Goal: Task Accomplishment & Management: Manage account settings

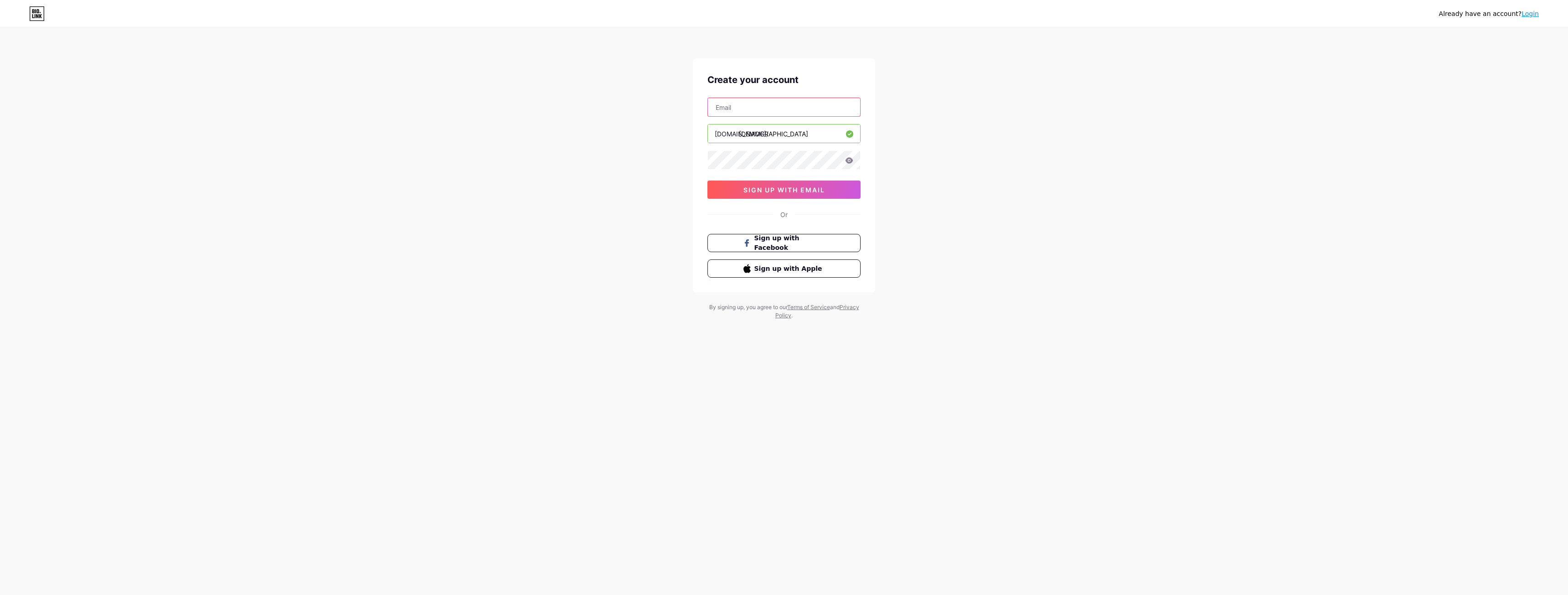
click at [754, 109] on input "text" at bounding box center [784, 107] width 152 height 18
type input "sahilrajkumar5@gmail.com"
click at [802, 191] on span "sign up with email" at bounding box center [784, 189] width 81 height 8
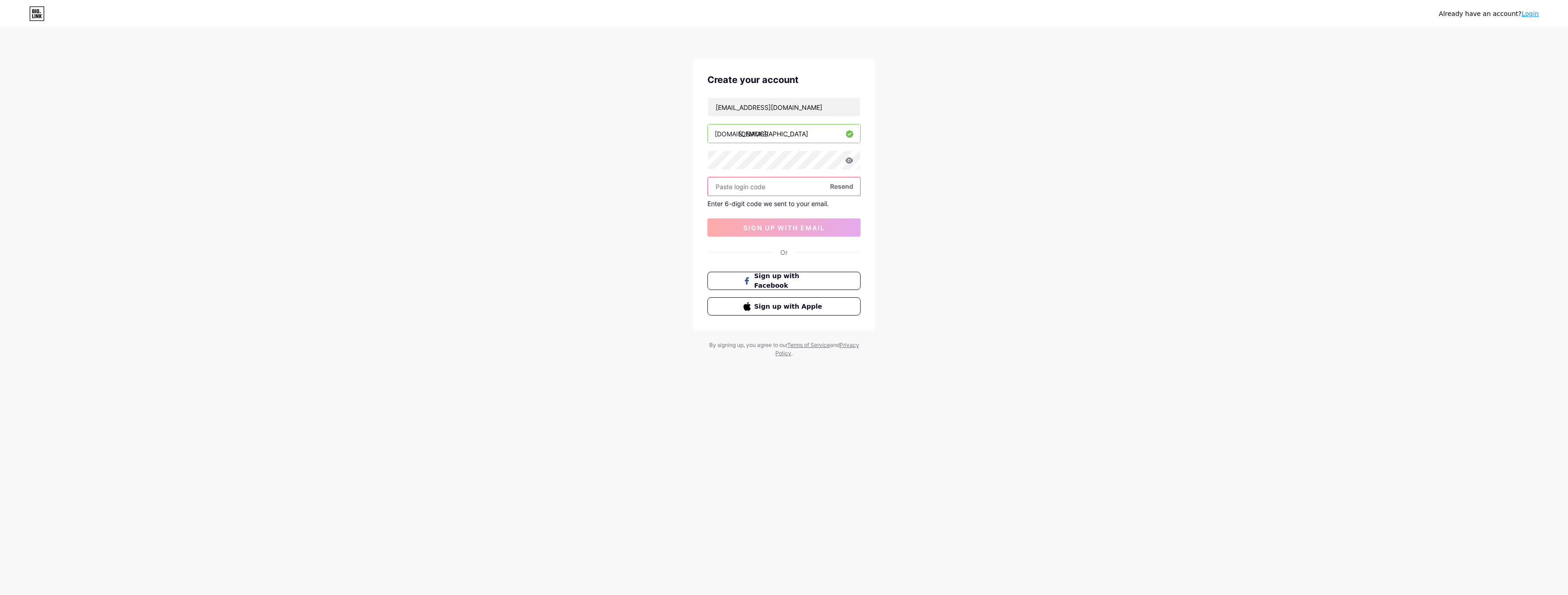
paste input "655032"
type input "655032"
click at [802, 229] on span "sign up with email" at bounding box center [784, 227] width 81 height 8
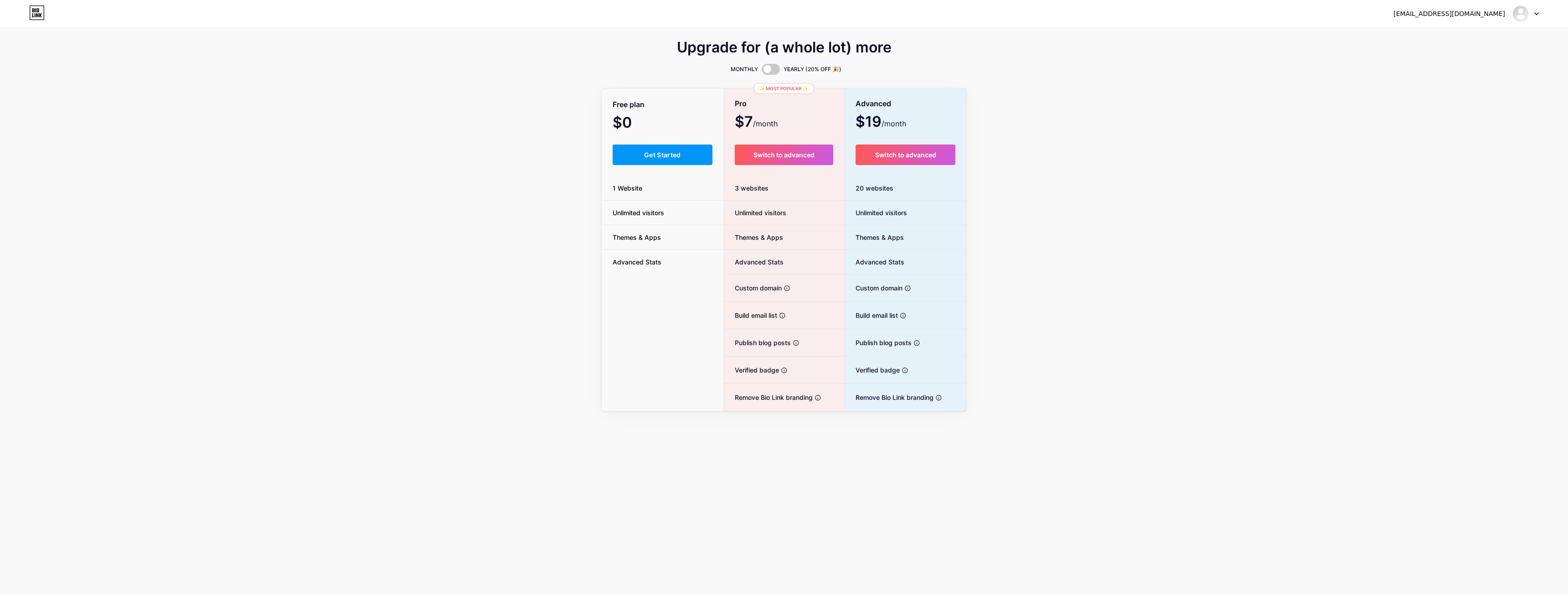
click at [1018, 169] on div "Upgrade for (a whole lot) more MONTHLY YEARLY (20% OFF 🎉) Free plan $0 /month G…" at bounding box center [784, 227] width 1568 height 370
click at [640, 148] on button "Get Started" at bounding box center [663, 154] width 100 height 20
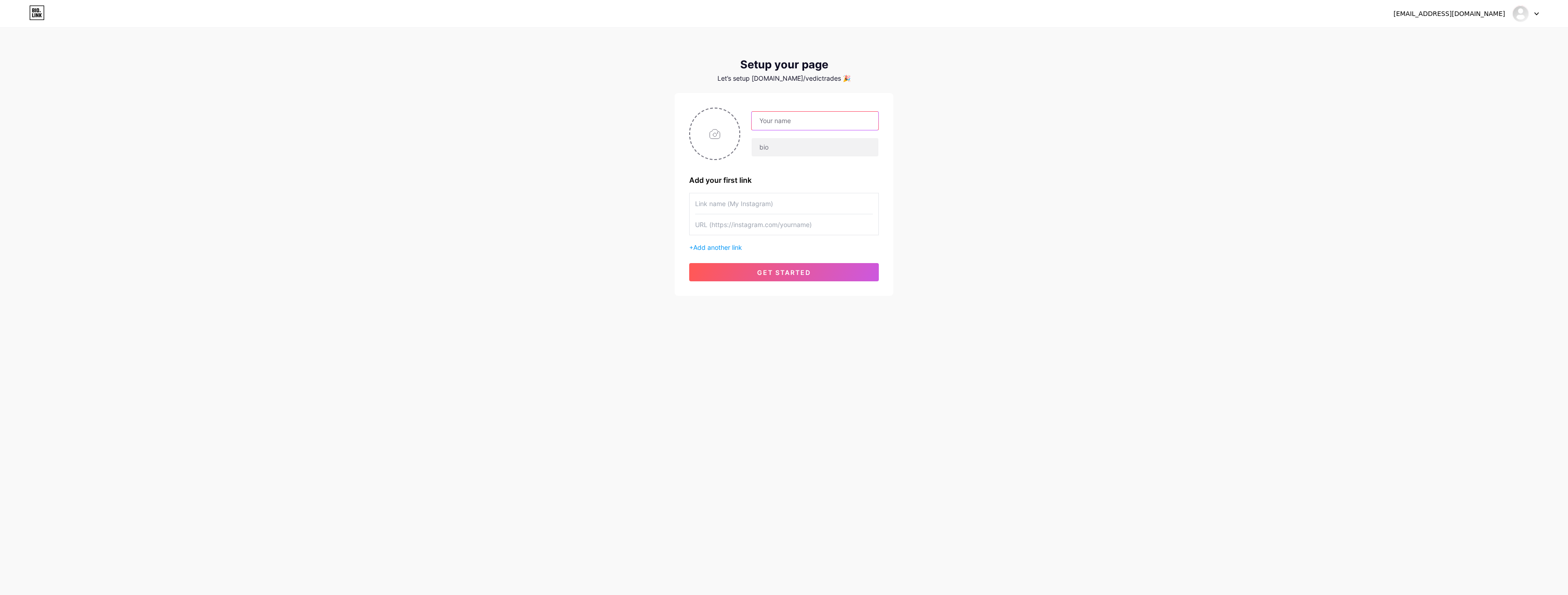
click at [778, 126] on input "text" at bounding box center [815, 121] width 127 height 18
type input "Vedictrades"
click at [794, 142] on input "text" at bounding box center [815, 147] width 127 height 18
type input "Best discounts & rule books for prop firms!"
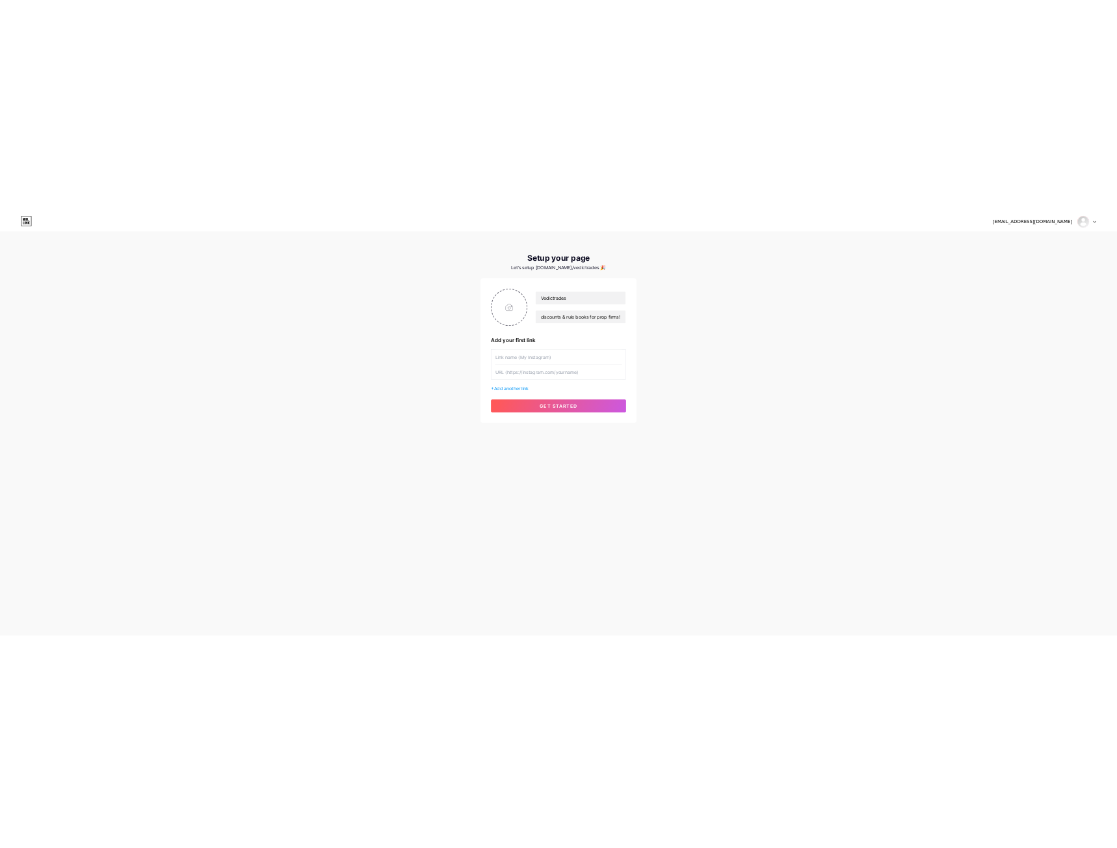
scroll to position [0, 0]
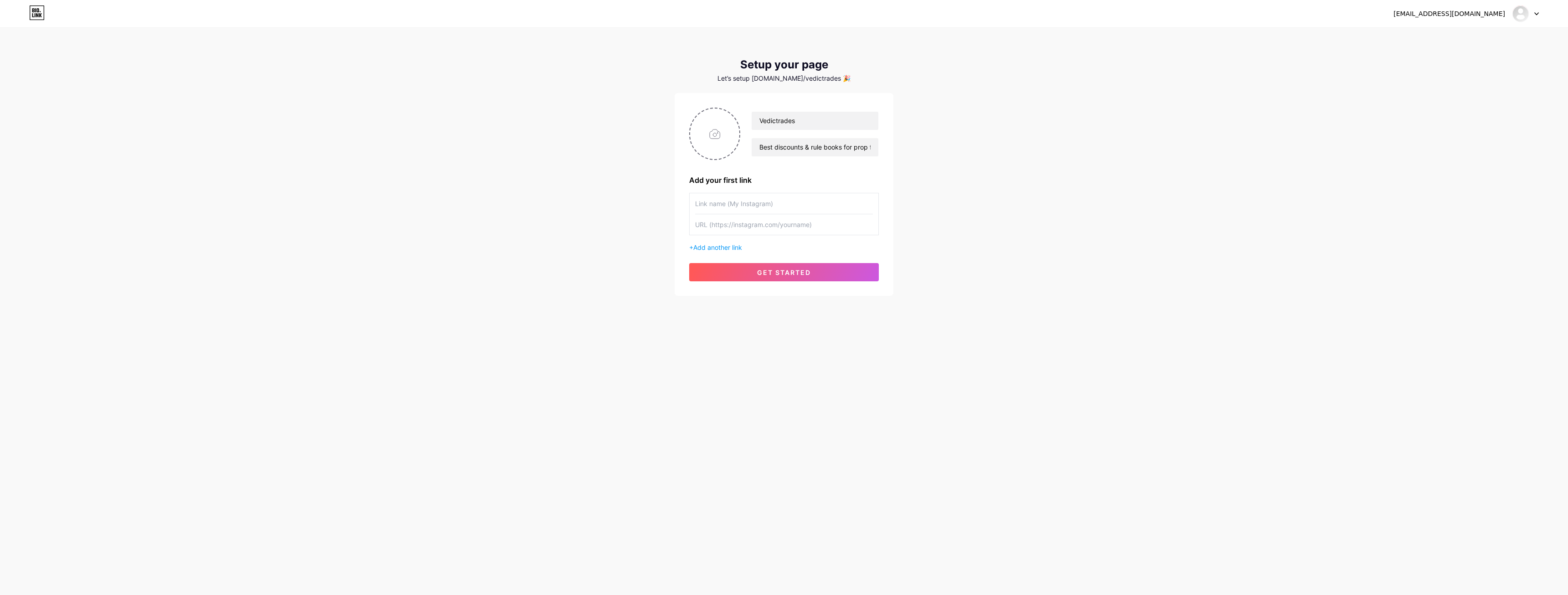
click at [728, 242] on div "+ Add another link" at bounding box center [784, 222] width 189 height 60
click at [724, 246] on span "Add another link" at bounding box center [718, 247] width 49 height 8
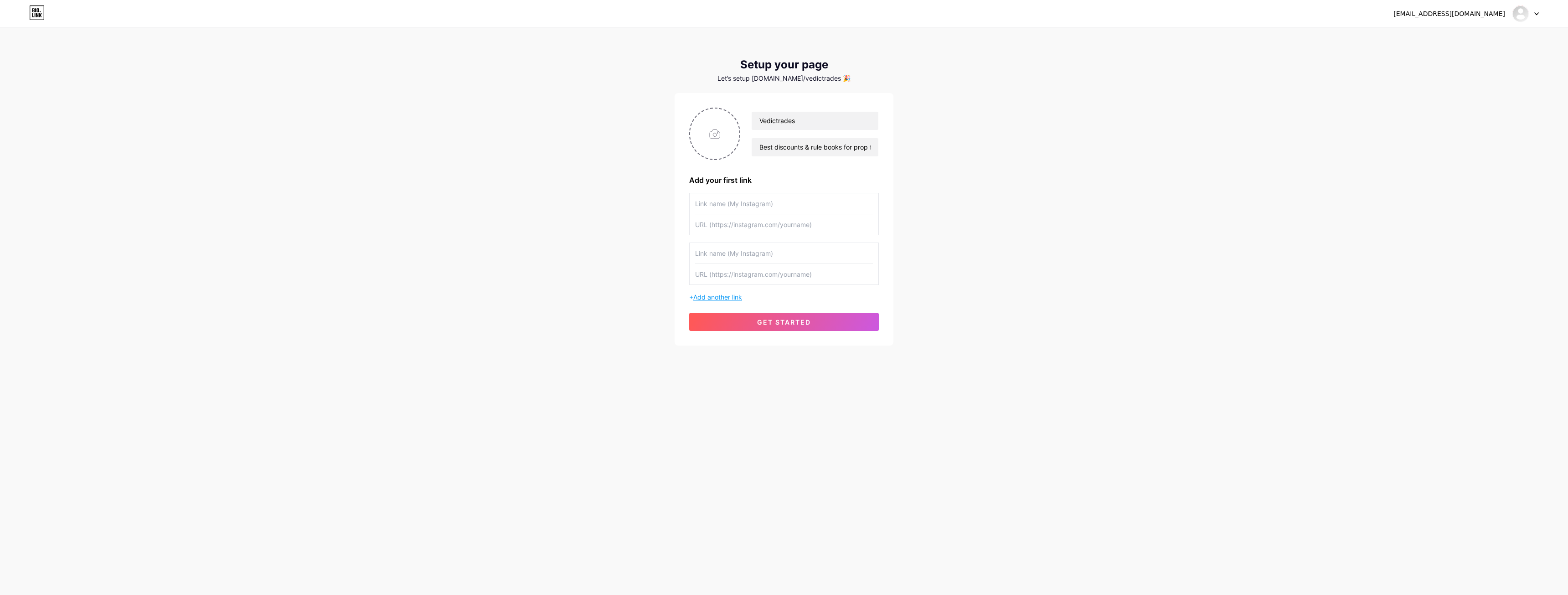
click at [712, 299] on span "Add another link" at bounding box center [718, 297] width 49 height 8
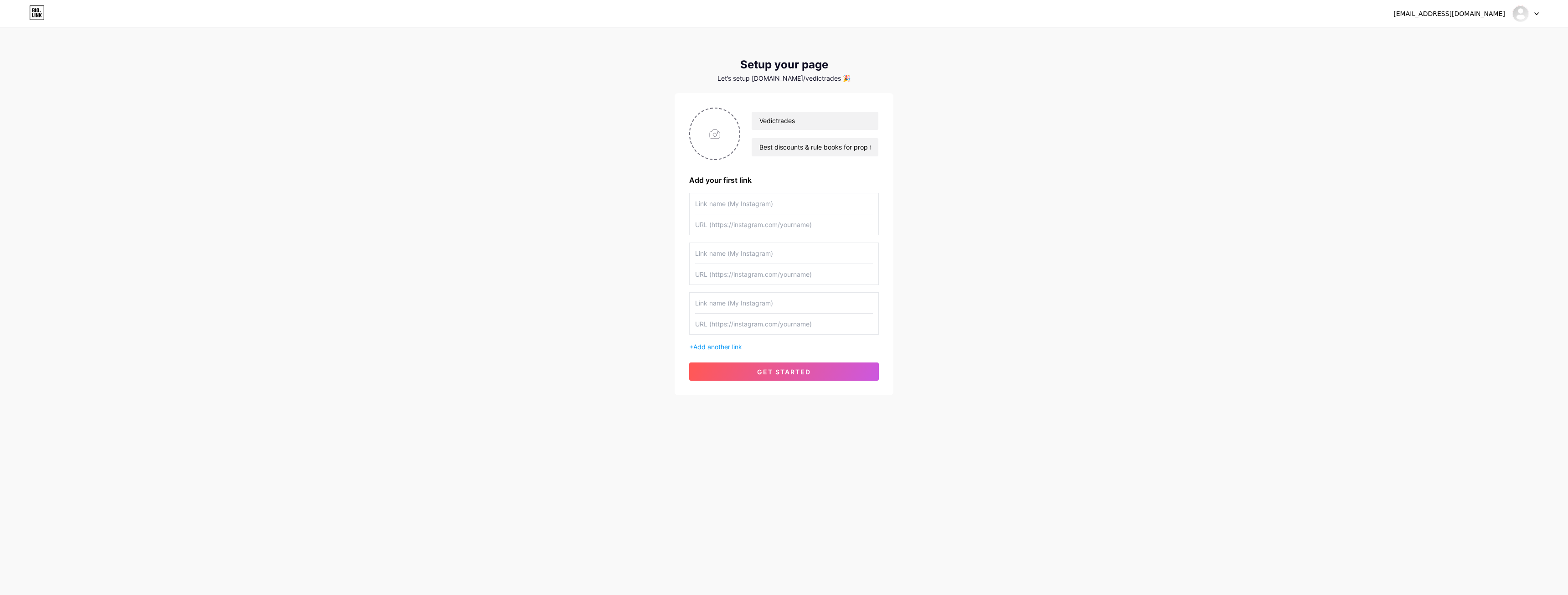
drag, startPoint x: 714, startPoint y: 342, endPoint x: 707, endPoint y: 355, distance: 14.8
click at [714, 342] on div "+ Add another link" at bounding box center [784, 272] width 189 height 159
click at [707, 355] on div "Vedictrades Best discounts & rule books for prop firms! Add your first link + A…" at bounding box center [784, 243] width 189 height 273
click at [707, 352] on div "Vedictrades Best discounts & rule books for prop firms! Add your first link + A…" at bounding box center [784, 243] width 189 height 273
click at [708, 348] on span "Add another link" at bounding box center [718, 347] width 49 height 8
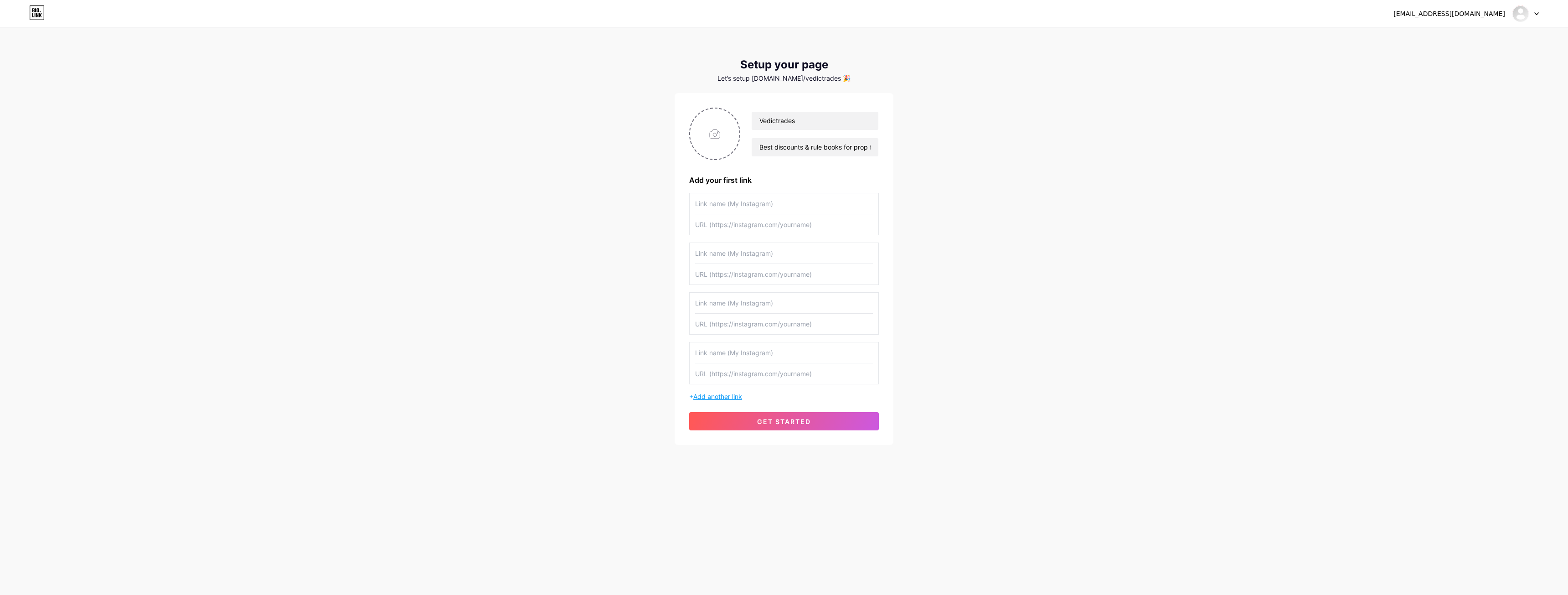
click at [702, 393] on span "Add another link" at bounding box center [718, 396] width 49 height 8
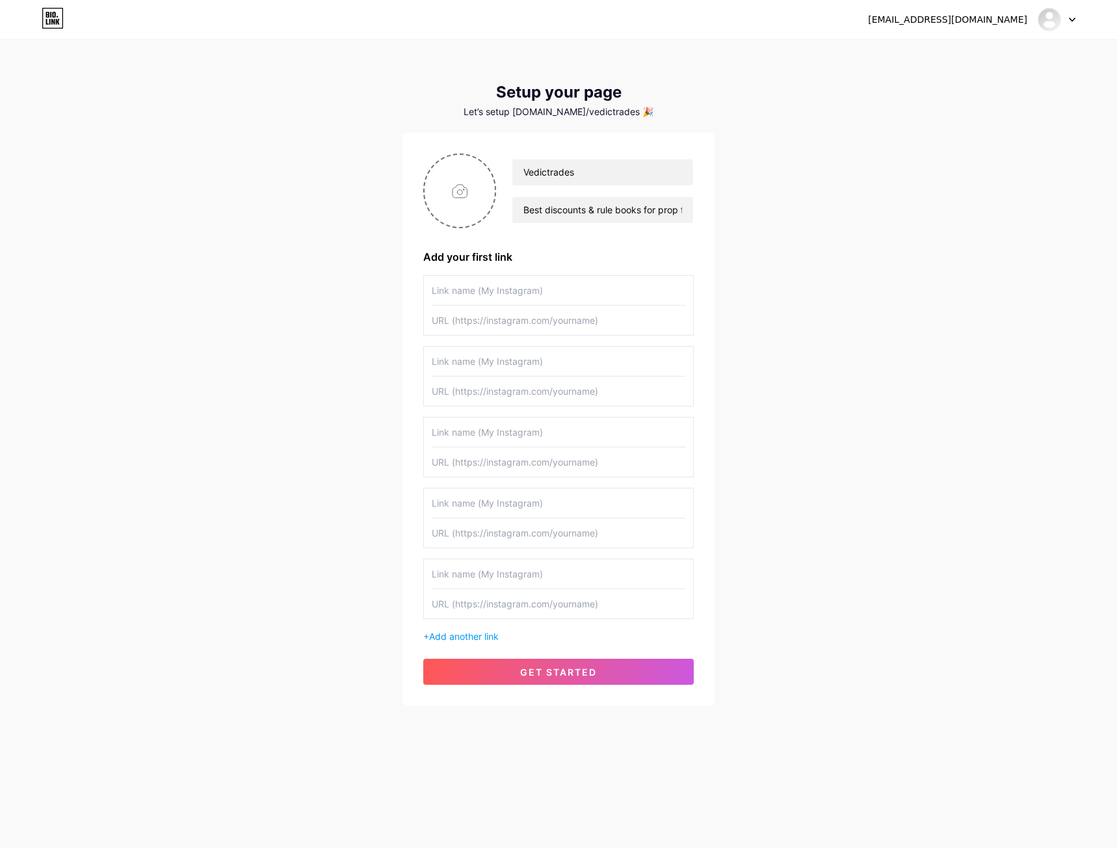
click at [485, 315] on input "text" at bounding box center [559, 320] width 254 height 29
click at [481, 393] on input "text" at bounding box center [559, 390] width 254 height 29
paste input "https://www.tradeify.co/?ref=Vedic"
type input "https://www.tradeify.co/?ref=Vedic"
click at [516, 361] on input "text" at bounding box center [559, 361] width 254 height 29
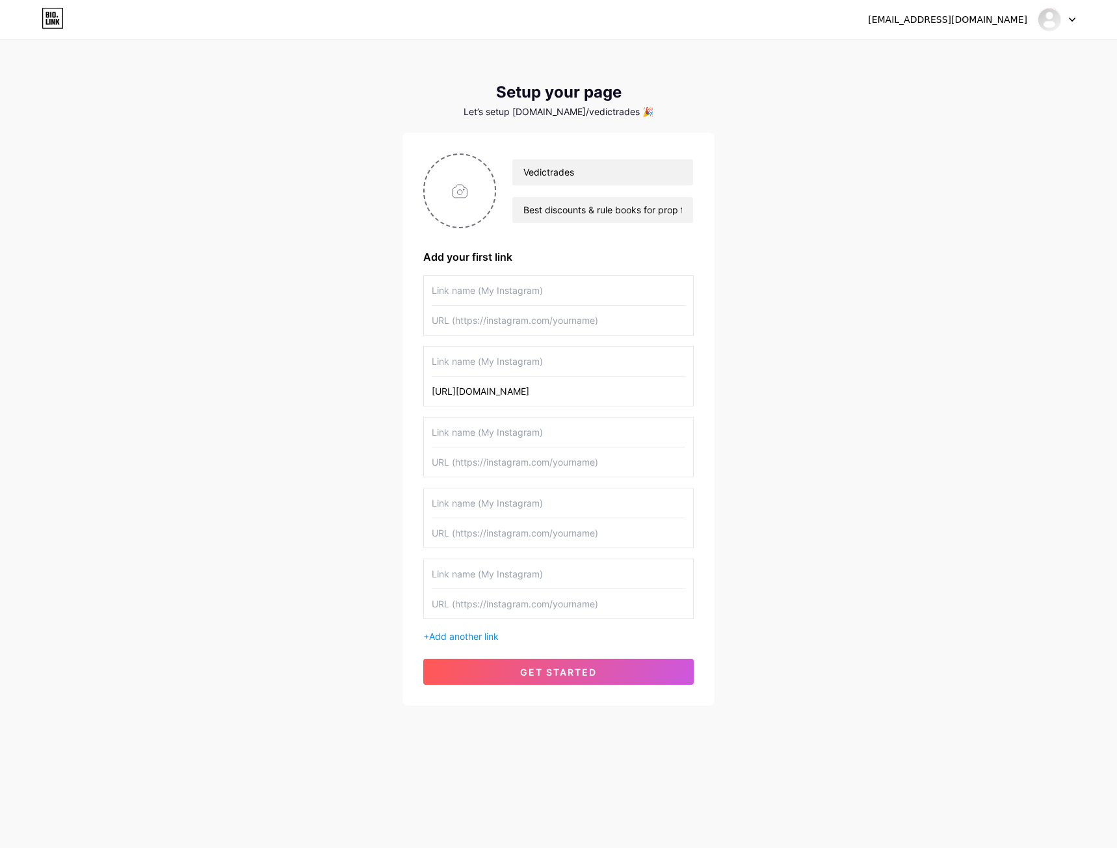
click at [476, 358] on input "text" at bounding box center [559, 361] width 254 height 29
paste input "Tradeify account! UPTO 50% OFF! Code: VEDIC"
drag, startPoint x: 655, startPoint y: 359, endPoint x: 387, endPoint y: 376, distance: 268.4
click at [387, 376] on div "sahilrajkumar5@gmail.com Dashboard Logout Setup your page Let’s setup bio.link/…" at bounding box center [558, 373] width 1117 height 747
type input "Tradeify account! UPTO 50% OFF! Code: VEDIC"
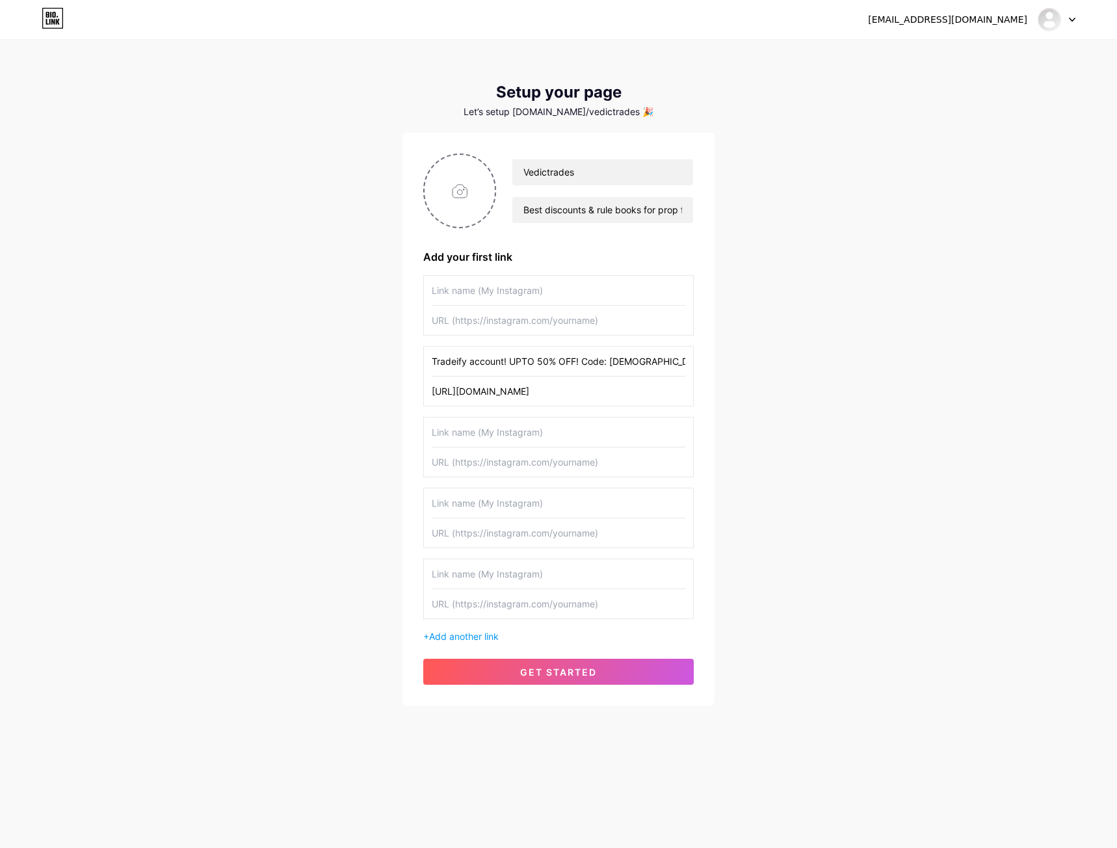
click at [800, 386] on div "sahilrajkumar5@gmail.com Dashboard Logout Setup your page Let’s setup bio.link/…" at bounding box center [558, 373] width 1117 height 747
click at [534, 430] on input "text" at bounding box center [559, 431] width 254 height 29
paste input "Tradeify Rules & Guide"
type input "Tradeify Rules & Guide"
click at [521, 462] on input "text" at bounding box center [559, 461] width 254 height 29
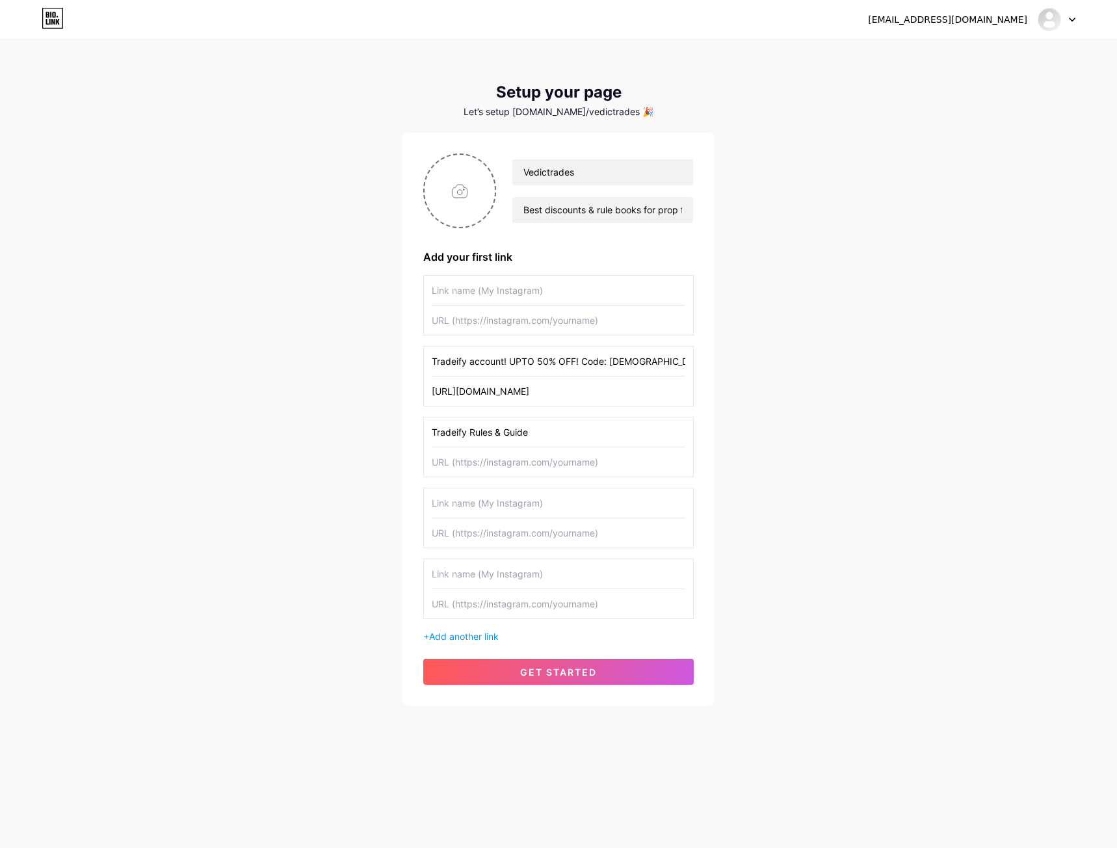
paste input "https://drive.google.com/file/d/1D3gl_B0YRKVx_aa72CJ4SYdEPweSGDu2/view?usp=shar…"
type input "https://drive.google.com/file/d/1D3gl_B0YRKVx_aa72CJ4SYdEPweSGDu2/view?usp=shar…"
click at [841, 438] on div "sahilrajkumar5@gmail.com Dashboard Logout Setup your page Let’s setup bio.link/…" at bounding box center [558, 373] width 1117 height 747
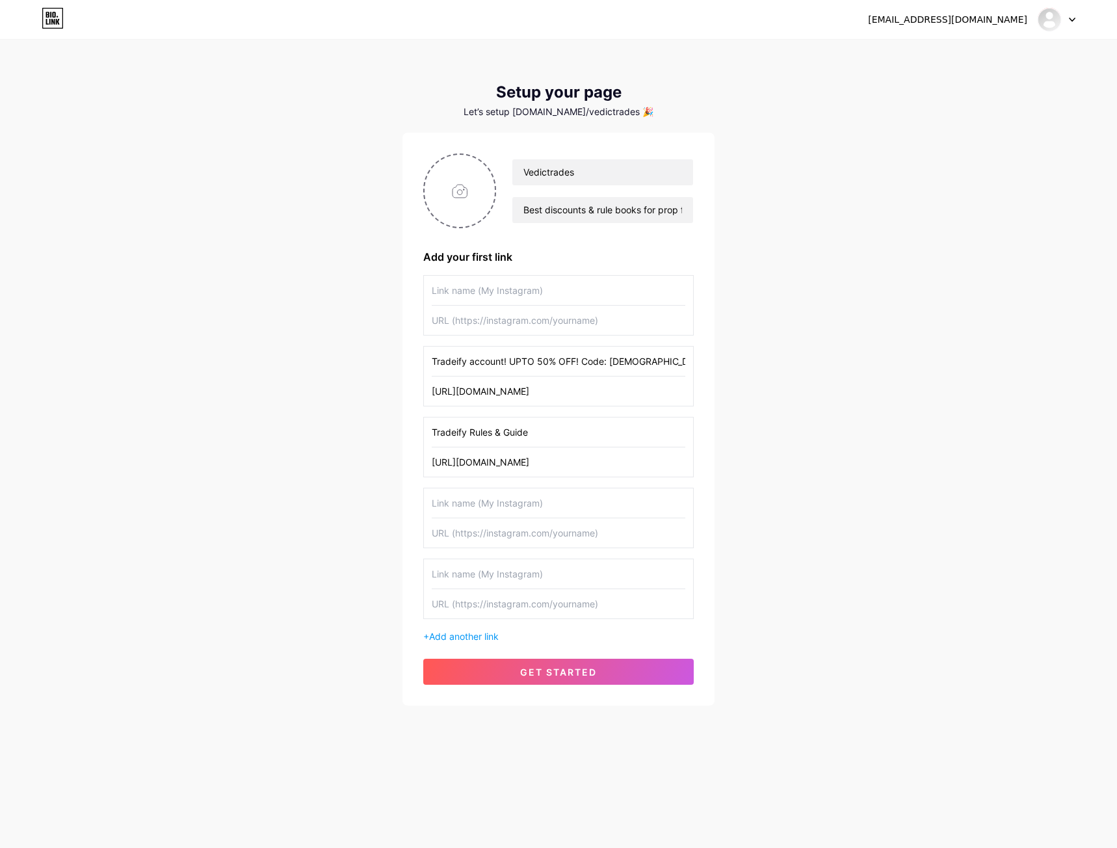
click at [519, 512] on input "text" at bounding box center [559, 502] width 254 height 29
paste input "FundingTicks account! UPTO 35% OFF I Code: VEDIC"
type input "FundingTicks account! UPTO 35% OFF I Code: VEDIC"
click at [471, 538] on input "text" at bounding box center [559, 532] width 254 height 29
paste input "https://app.fundingticks.com/register?ref=VEDIC"
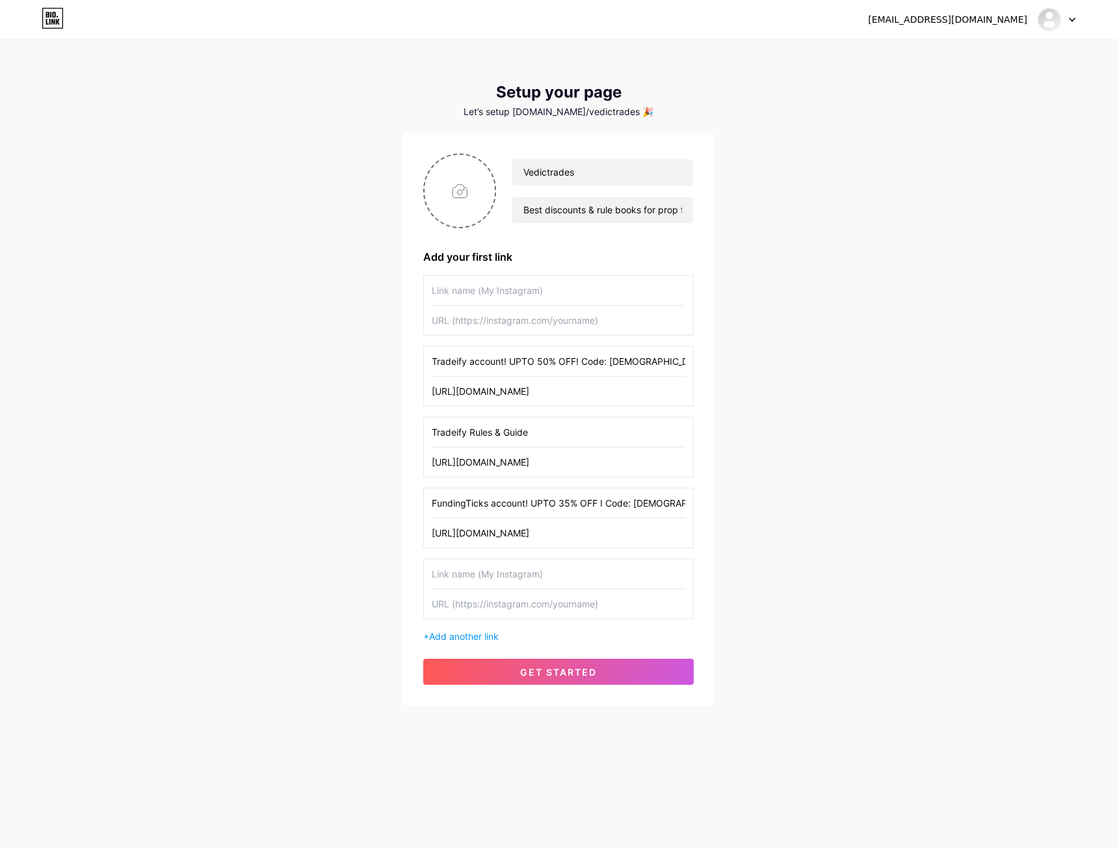
type input "https://app.fundingticks.com/register?ref=VEDIC"
drag, startPoint x: 506, startPoint y: 572, endPoint x: 497, endPoint y: 575, distance: 9.5
click at [506, 573] on input "text" at bounding box center [559, 573] width 254 height 29
paste input "FundingTicks Rules and Accounts"
type input "FundingTicks Rules and Accounts"
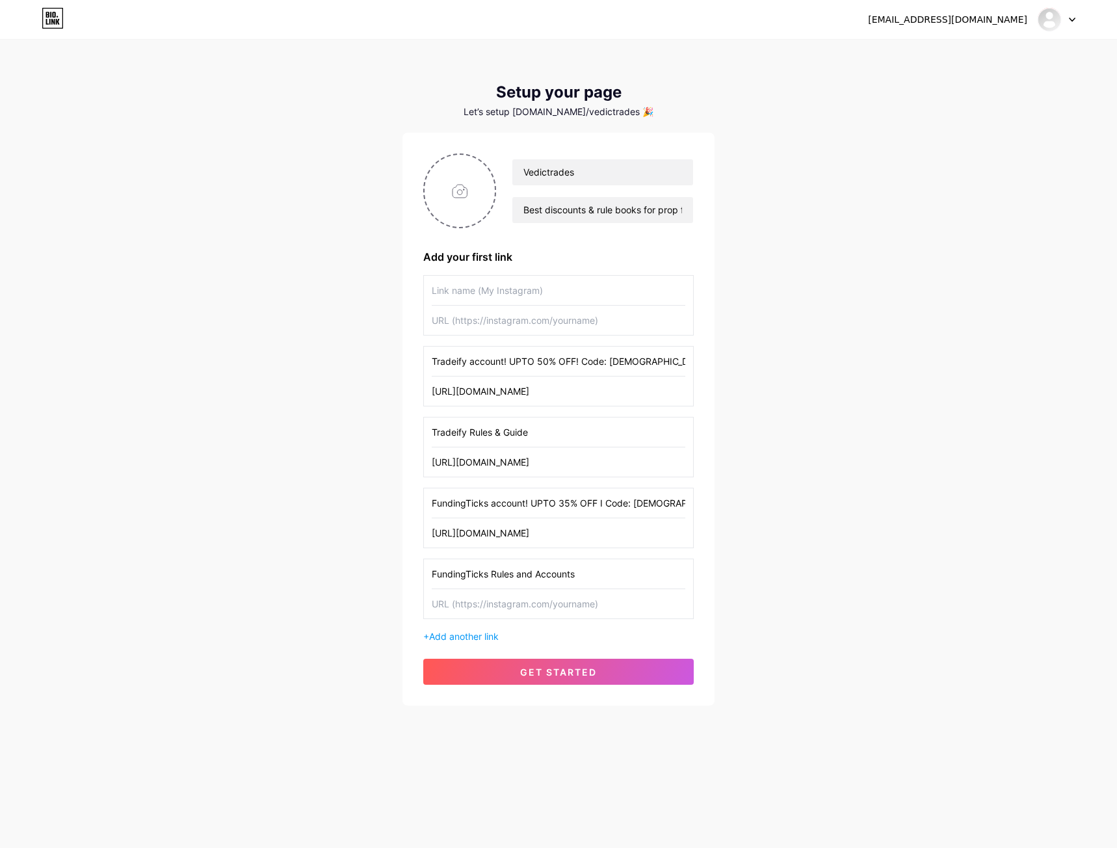
click at [475, 613] on input "text" at bounding box center [559, 603] width 254 height 29
paste input "https://drive.google.com/file/d/13kklunl3D5LFoONL93ctsJAuJ10cWfEA/view?usp=shar…"
type input "https://drive.google.com/file/d/13kklunl3D5LFoONL93ctsJAuJ10cWfEA/view?usp=shar…"
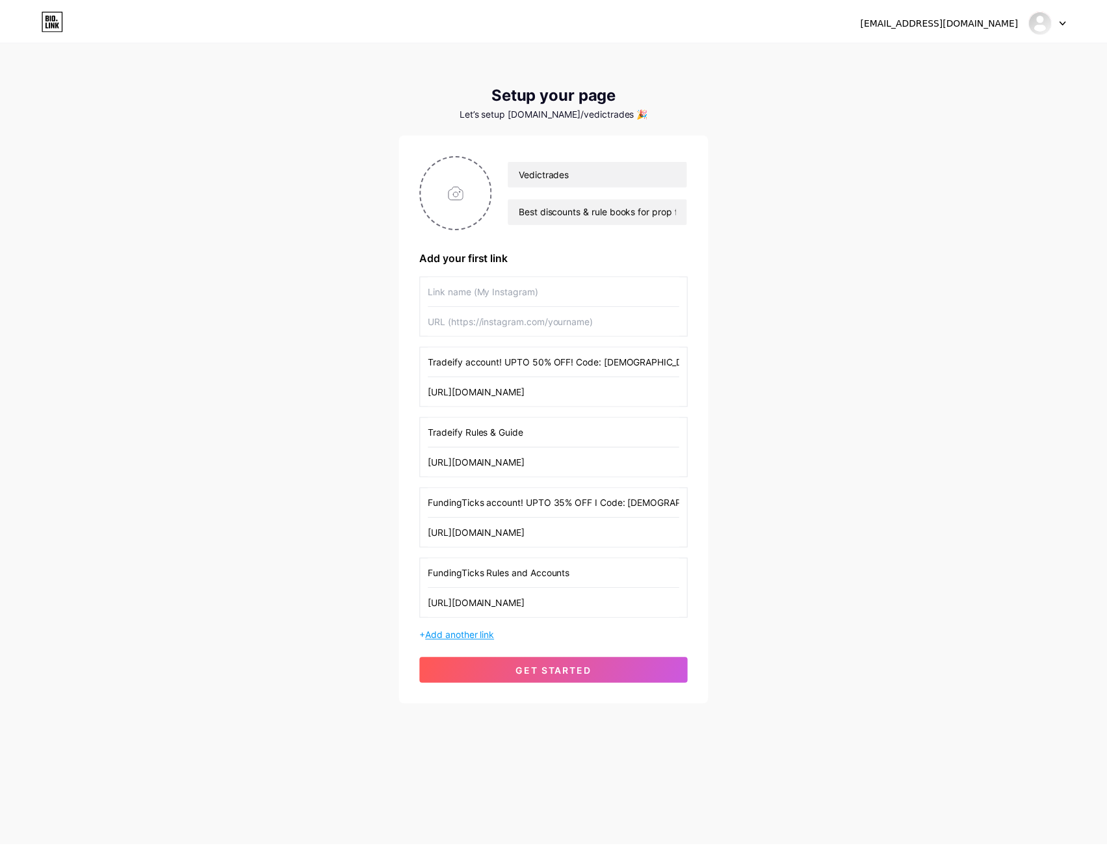
scroll to position [0, 0]
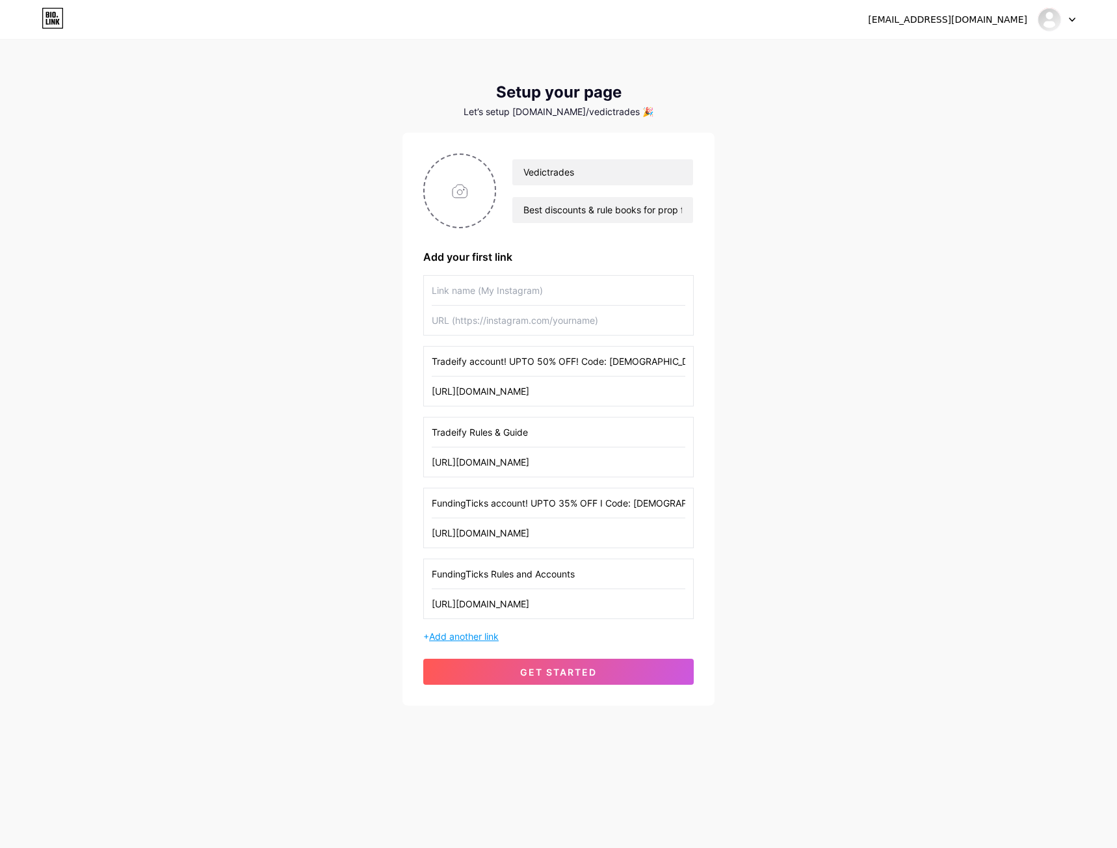
click at [486, 636] on span "Add another link" at bounding box center [464, 636] width 70 height 11
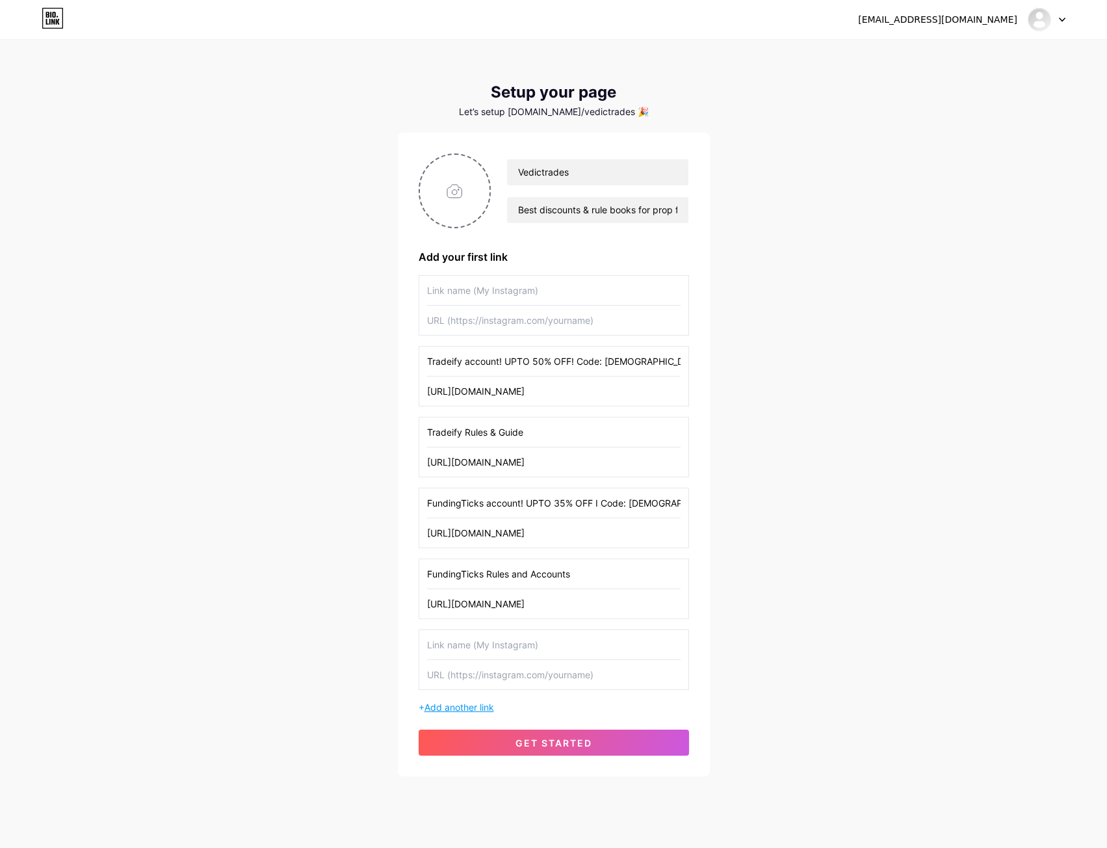
click at [469, 704] on span "Add another link" at bounding box center [460, 706] width 70 height 11
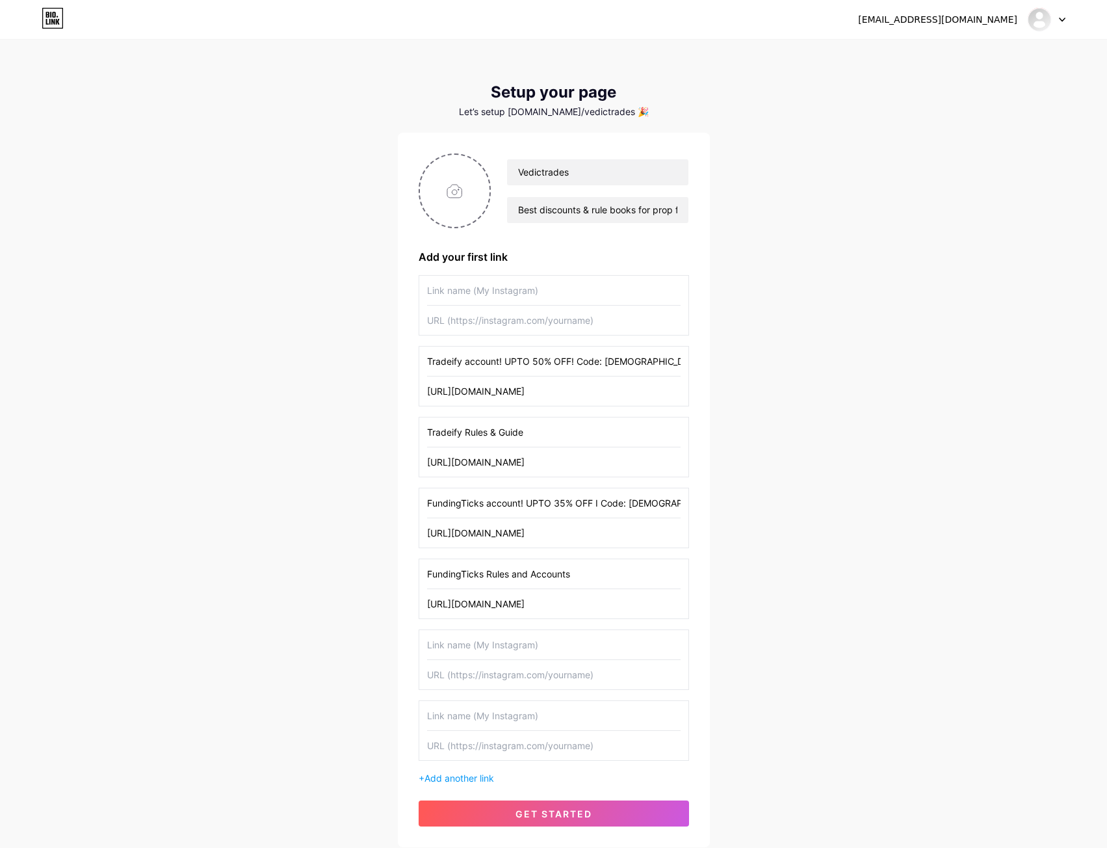
click at [504, 641] on input "text" at bounding box center [554, 644] width 254 height 29
paste input "TakeProfitTrader account! UPTO 40% OFF + No activation fee"
type input "TakeProfitTrader account! UPTO 40% OFF + No activation fee"
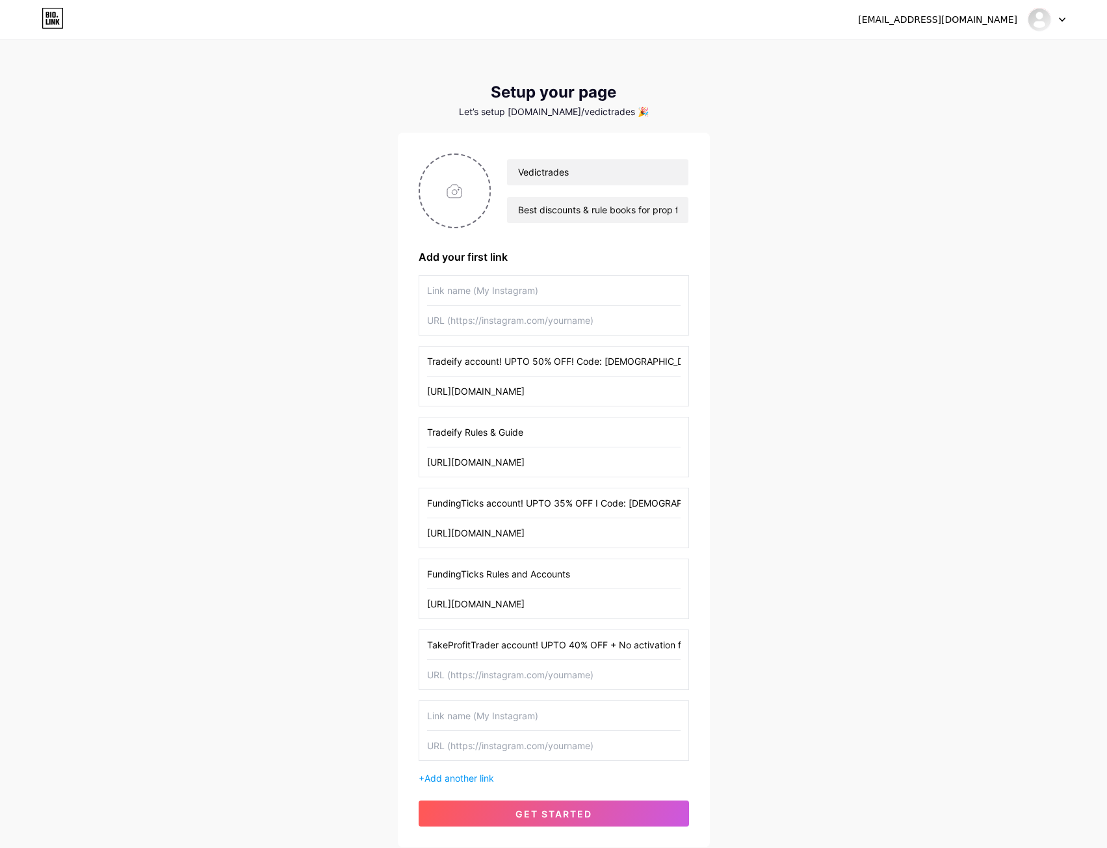
click at [493, 670] on input "text" at bounding box center [554, 674] width 254 height 29
paste input "https://takeprofittrader.com/?referralCode=VEDIC"
type input "https://takeprofittrader.com/?referralCode=VEDIC"
click at [537, 711] on input "text" at bounding box center [554, 715] width 254 height 29
paste input "TakeProfitTrader Rules & Guide"
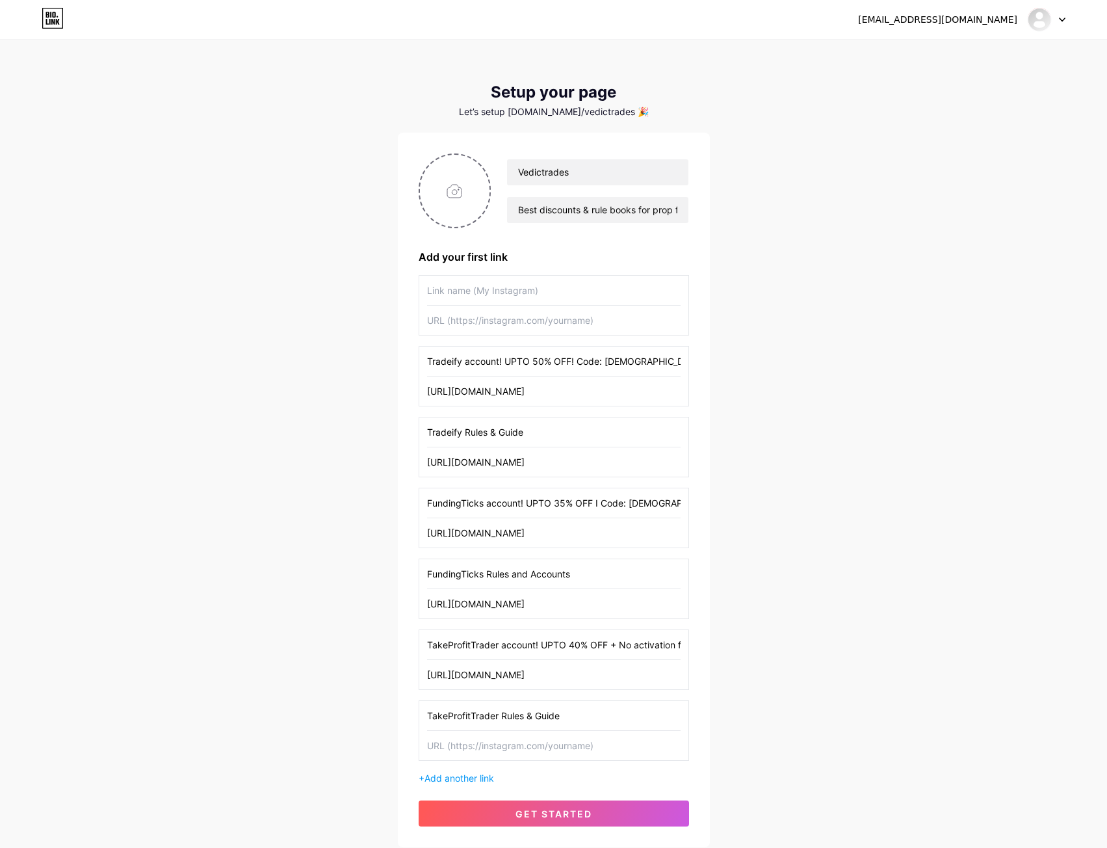
type input "TakeProfitTrader Rules & Guide"
click at [452, 749] on input "text" at bounding box center [554, 745] width 254 height 29
paste input "https://drive.google.com/file/d/17cE72eQIOTJoqkeU3skjaJIWQSqPBoIE/view?usp=shar…"
type input "https://drive.google.com/file/d/17cE72eQIOTJoqkeU3skjaJIWQSqPBoIE/view?usp=shar…"
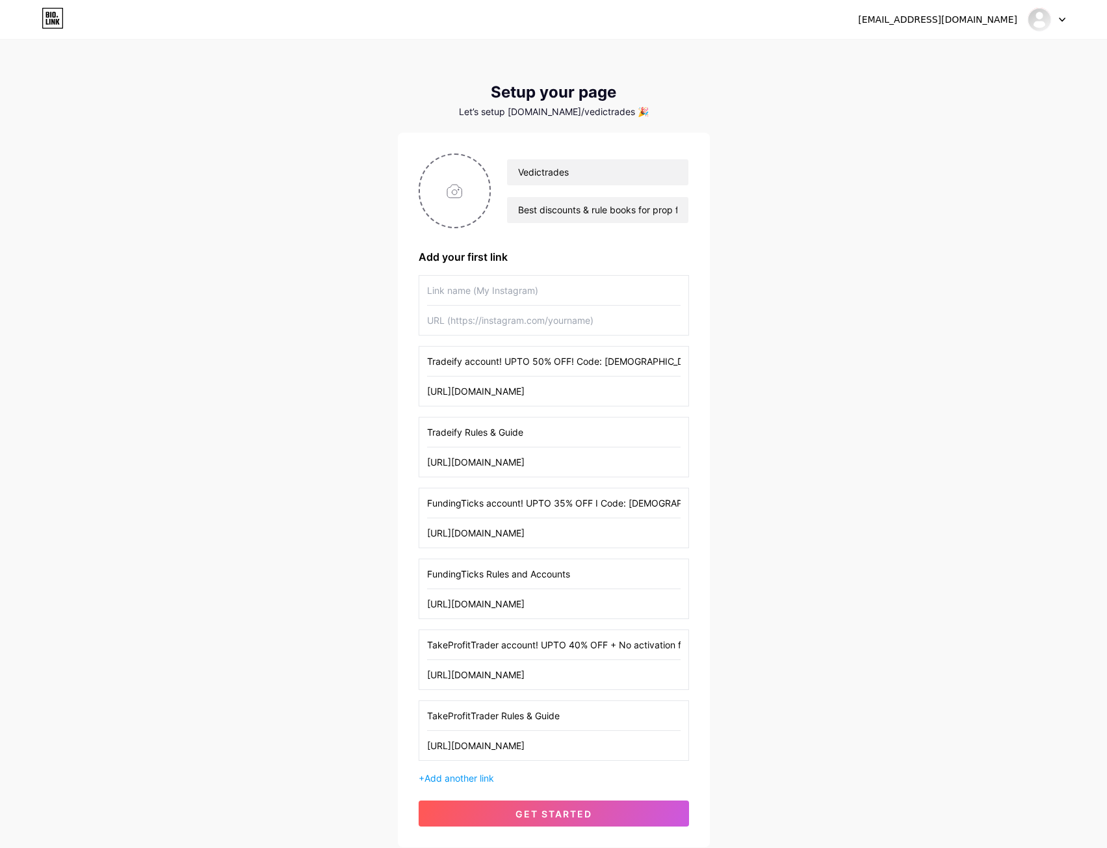
scroll to position [0, 0]
drag, startPoint x: 960, startPoint y: 572, endPoint x: 927, endPoint y: 562, distance: 34.6
click at [960, 572] on div "sahilrajkumar5@gmail.com Dashboard Logout Setup your page Let’s setup bio.link/…" at bounding box center [553, 444] width 1107 height 889
click at [553, 281] on input "text" at bounding box center [554, 290] width 254 height 29
type input "Discord"
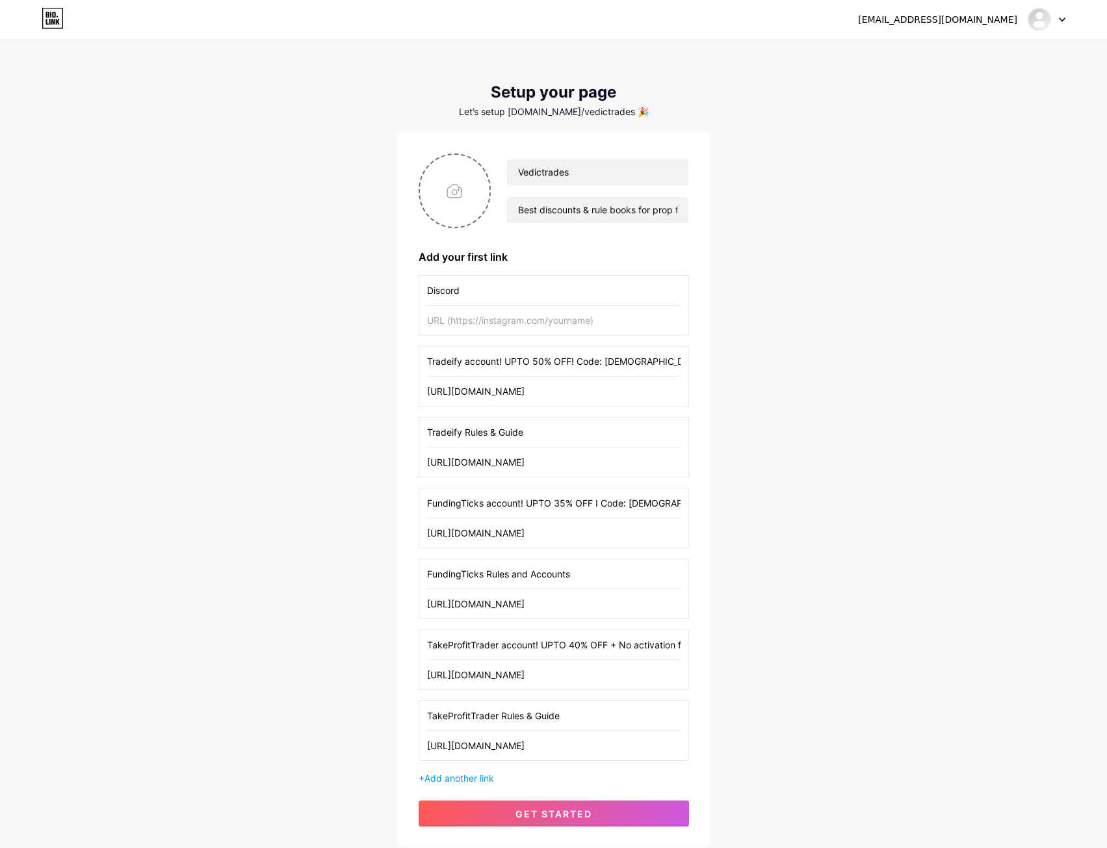
click at [494, 322] on input "text" at bounding box center [554, 320] width 254 height 29
paste input "https://discord.gg/juhHQWjuaQ"
type input "https://discord.gg/juhHQWjuaQ"
click at [765, 278] on div "sahilrajkumar5@gmail.com Dashboard Logout Setup your page Let’s setup bio.link/…" at bounding box center [553, 444] width 1107 height 889
click at [441, 199] on input "file" at bounding box center [455, 191] width 70 height 72
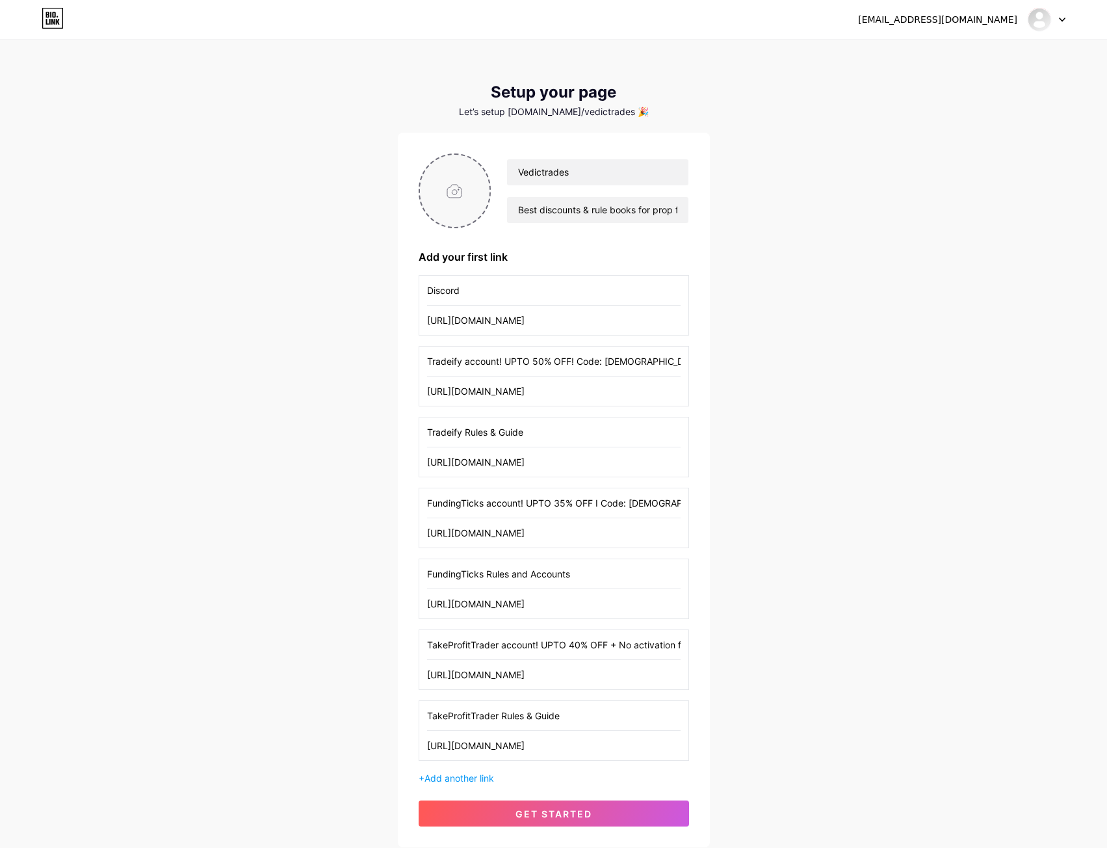
type input "C:\fakepath\1603732887.yoshiknight2_prince_john__2_p__robin_hood_.png"
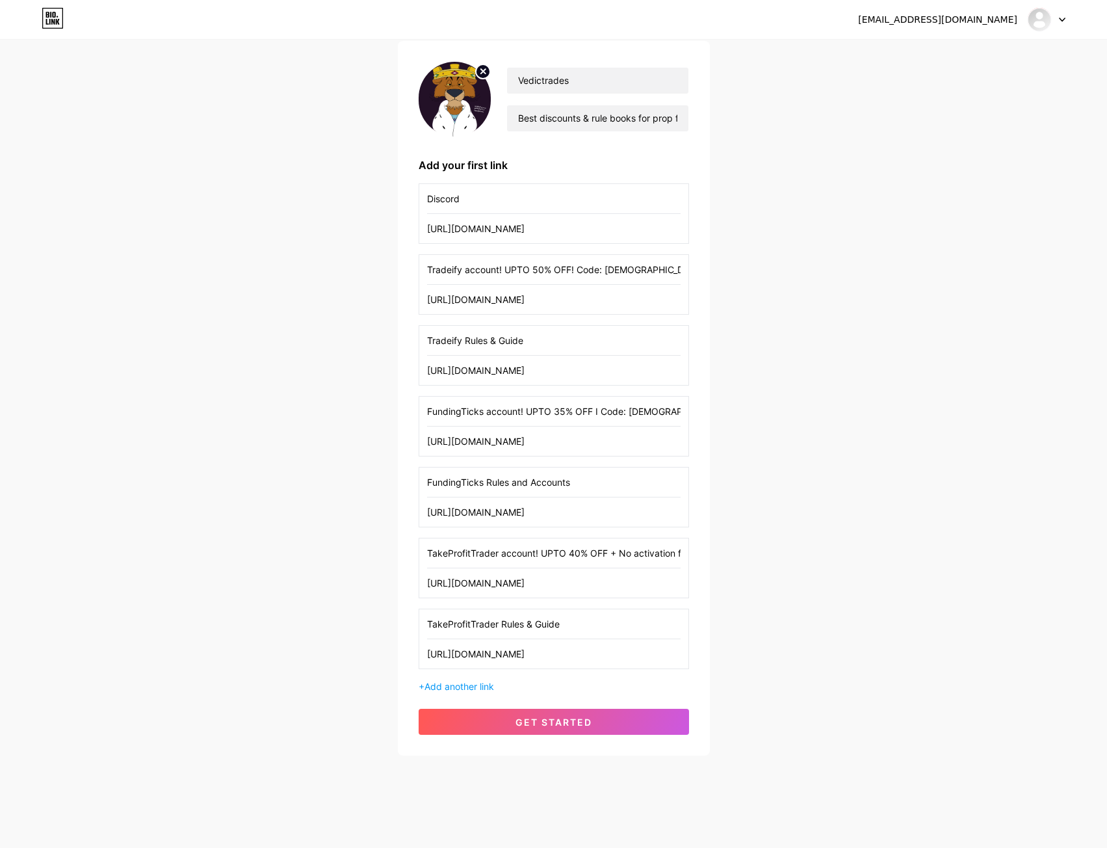
scroll to position [93, 0]
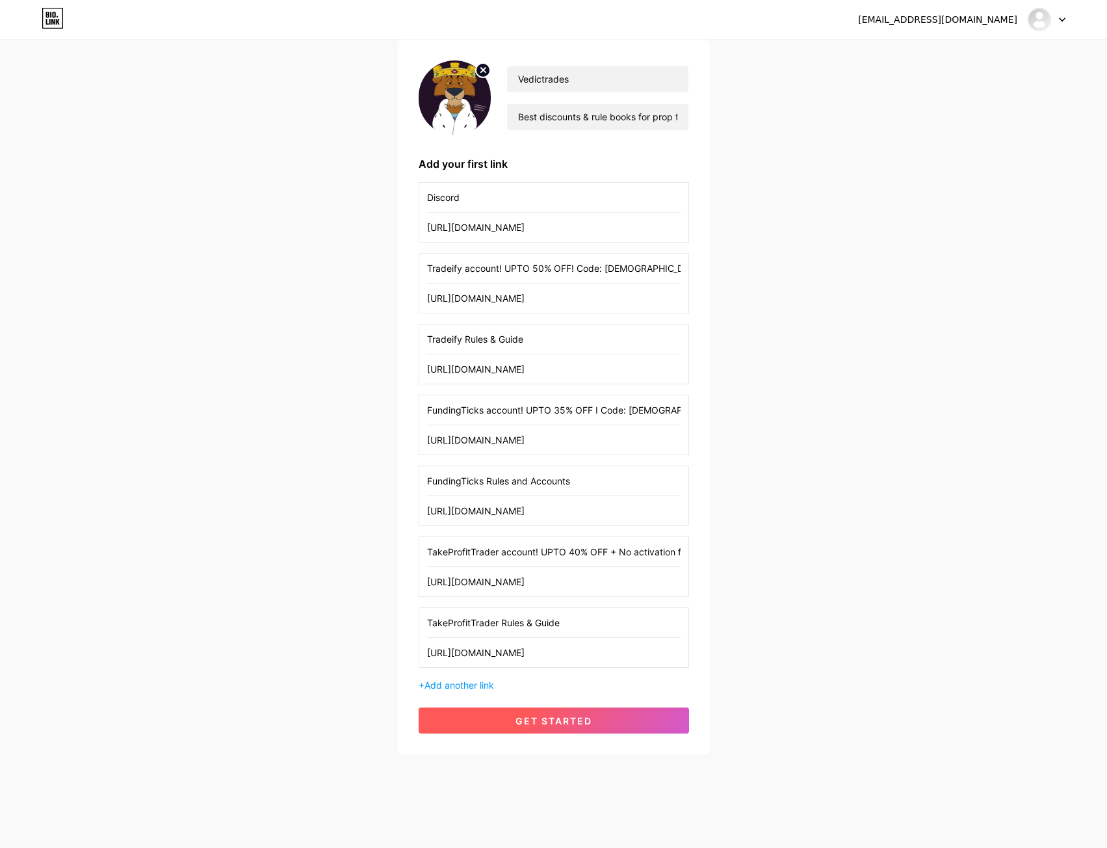
click at [600, 712] on button "get started" at bounding box center [554, 720] width 270 height 26
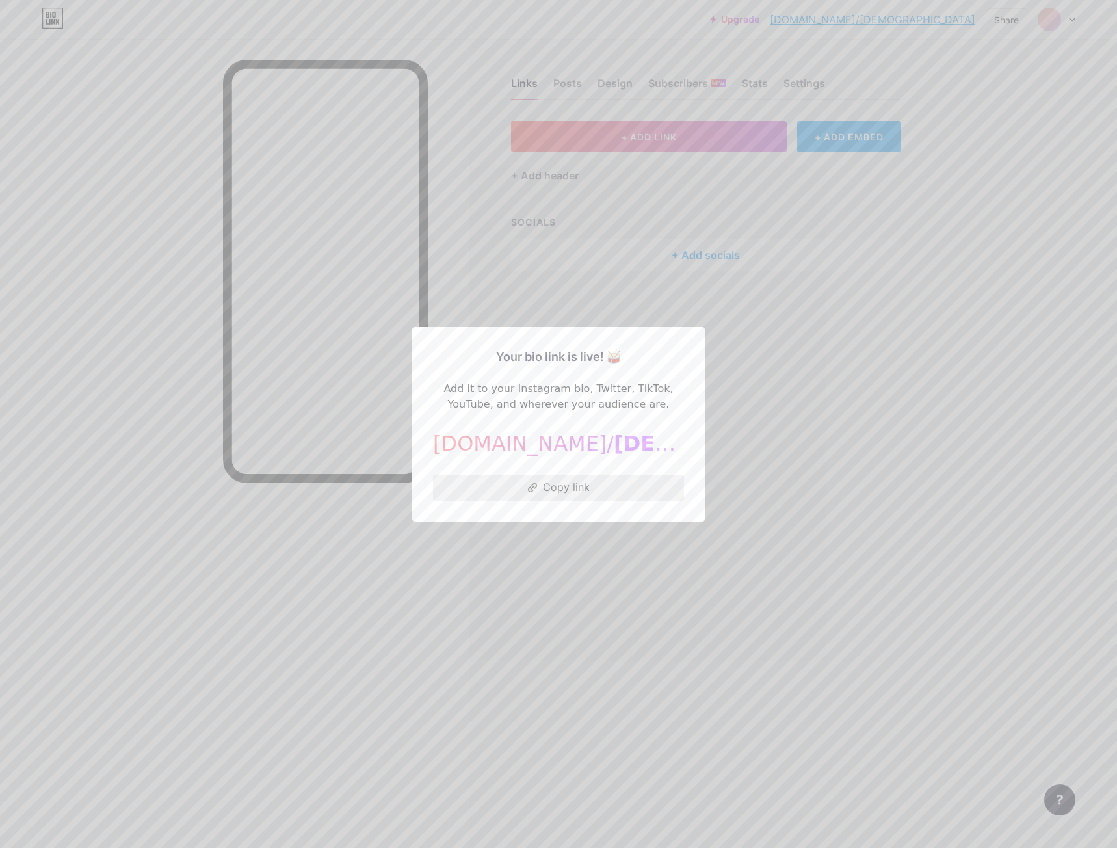
click at [555, 482] on button "Copy link" at bounding box center [558, 488] width 251 height 26
click at [861, 410] on div at bounding box center [558, 424] width 1117 height 848
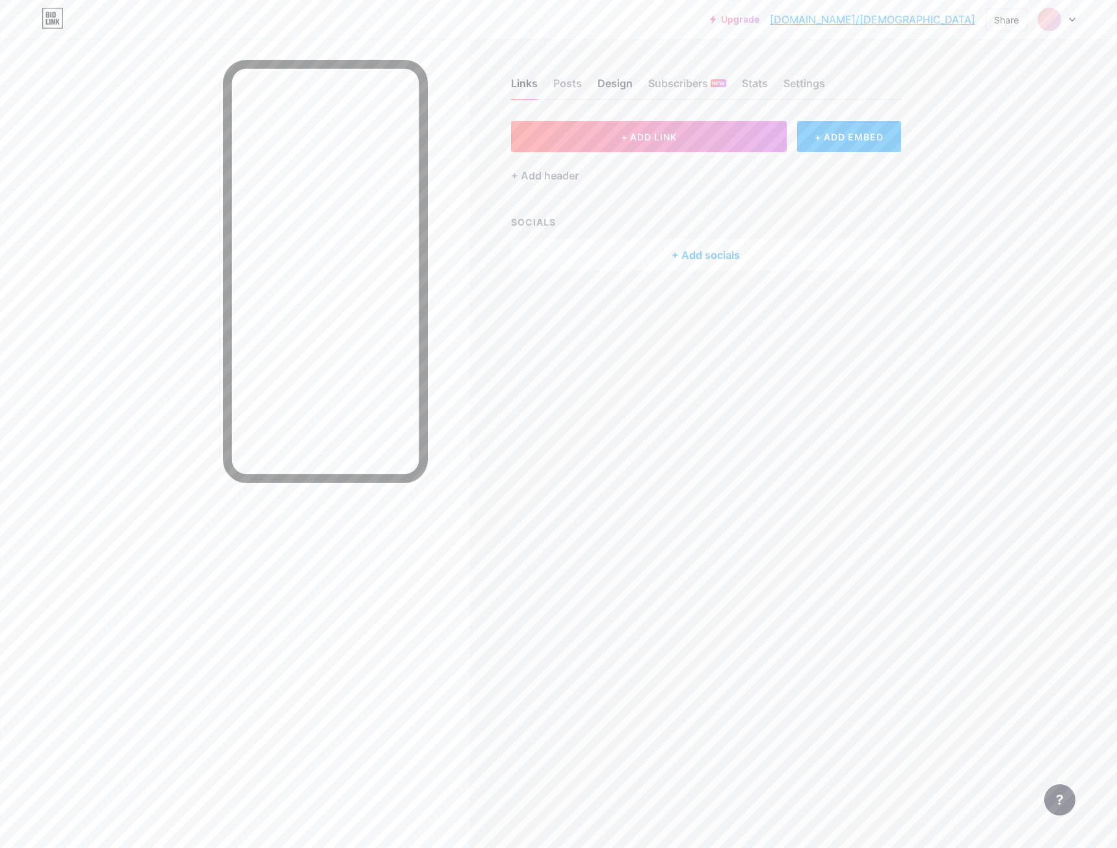
click at [620, 81] on div "Design" at bounding box center [614, 86] width 35 height 23
click at [759, 16] on link "Upgrade" at bounding box center [734, 19] width 49 height 10
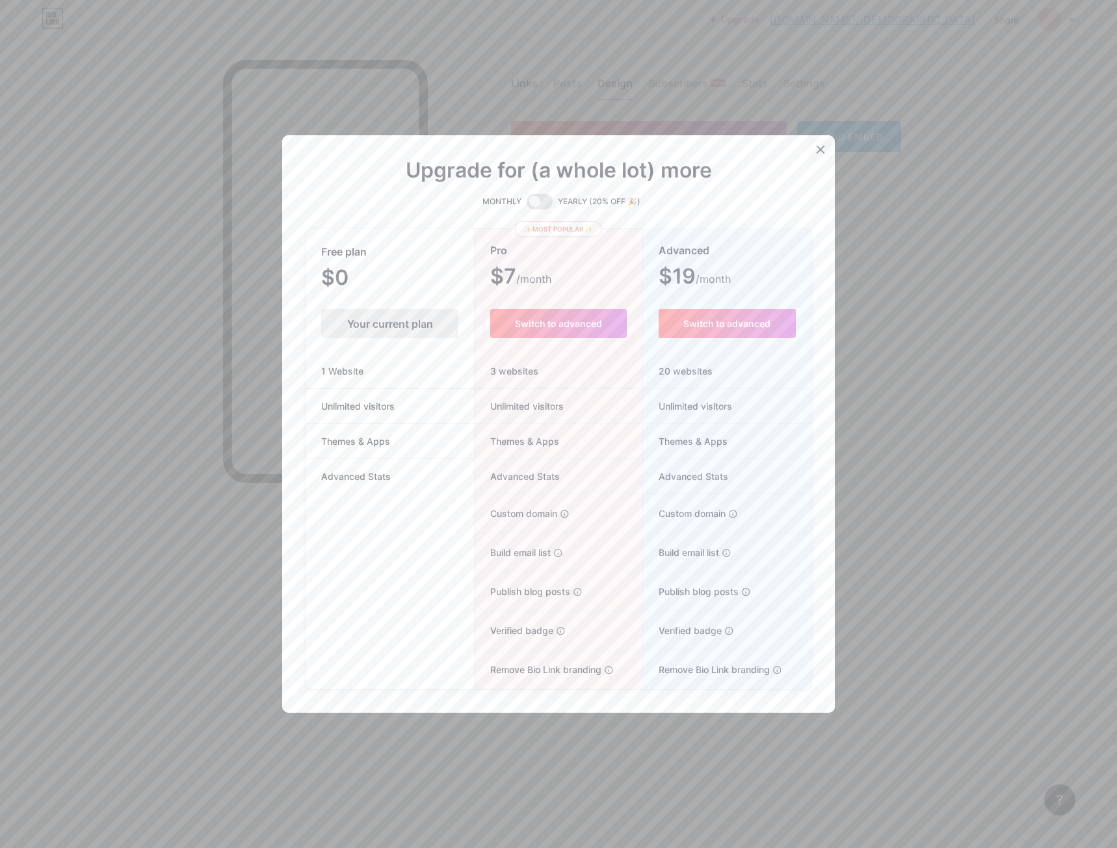
click at [815, 151] on icon at bounding box center [820, 149] width 10 height 10
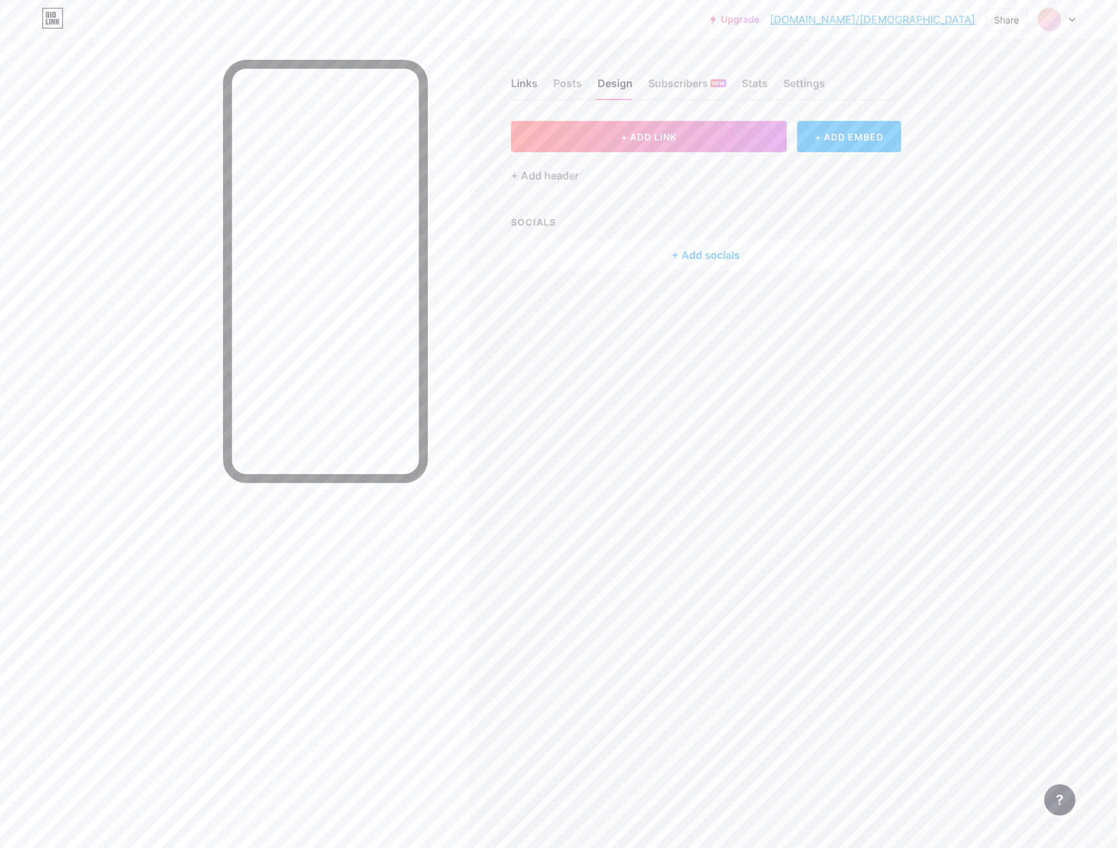
click at [519, 90] on div "Links" at bounding box center [524, 86] width 27 height 23
click at [614, 82] on div "Design" at bounding box center [614, 86] width 35 height 23
